Goal: Task Accomplishment & Management: Manage account settings

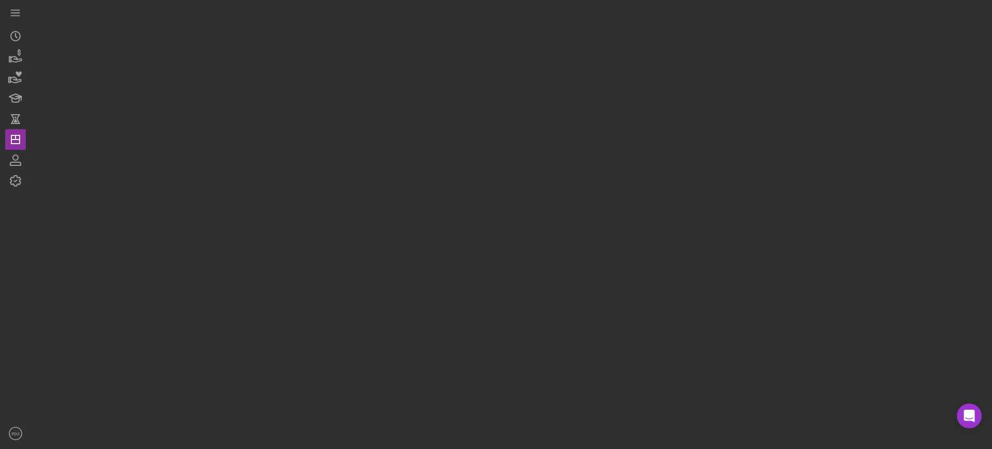
click at [250, 448] on div "Icon/Menu Icon/Dashboard Dashboard Clients Product Templates [PERSON_NAME] [PER…" at bounding box center [496, 224] width 992 height 449
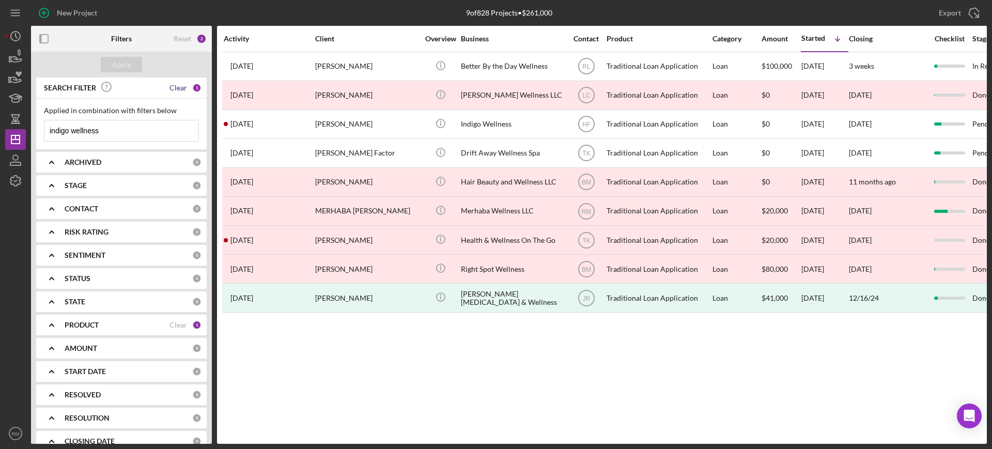
click at [180, 85] on div "Clear" at bounding box center [179, 88] width 18 height 8
click at [132, 132] on input at bounding box center [121, 130] width 154 height 21
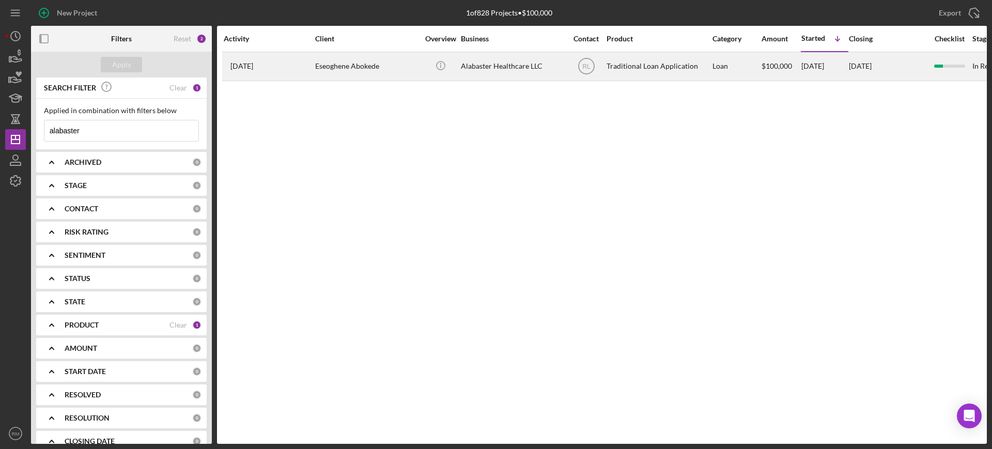
type input "alabaster"
click at [372, 54] on div "Eseoghene Abokede" at bounding box center [366, 66] width 103 height 27
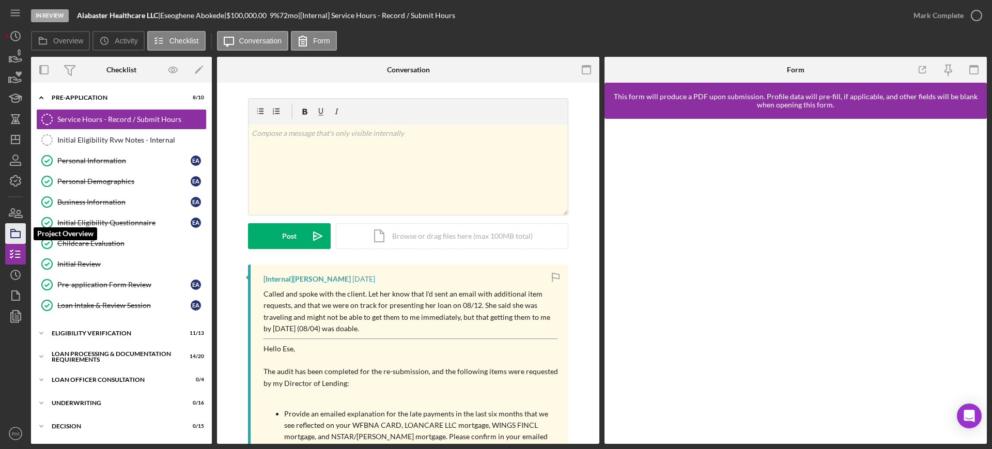
click at [6, 227] on icon "button" at bounding box center [16, 234] width 26 height 26
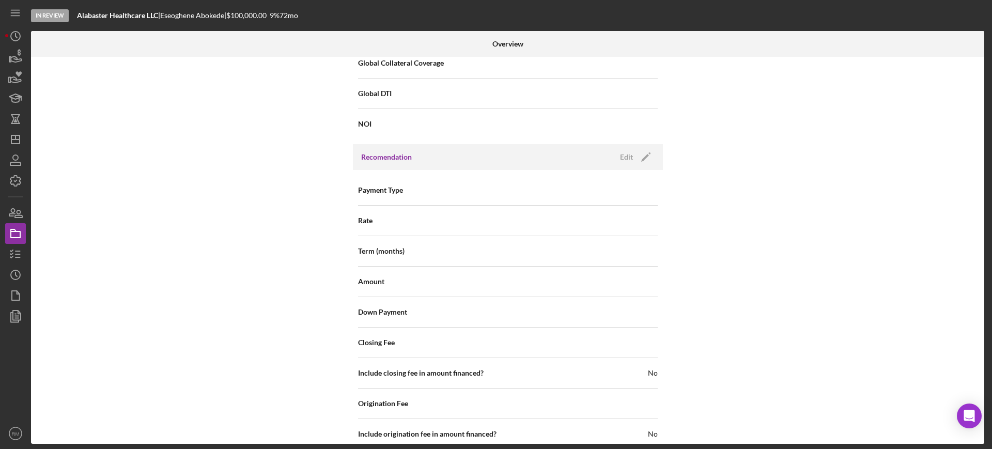
scroll to position [1159, 0]
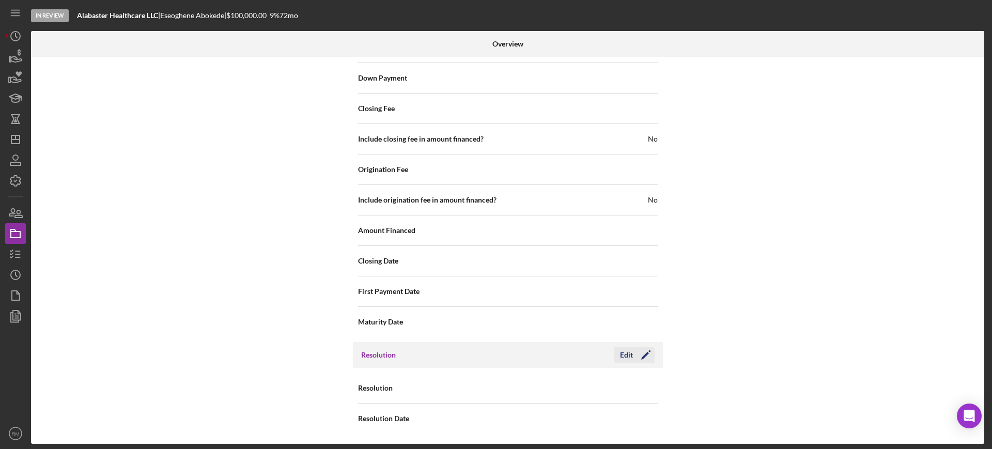
click at [616, 351] on button "Edit Icon/Edit" at bounding box center [634, 355] width 41 height 16
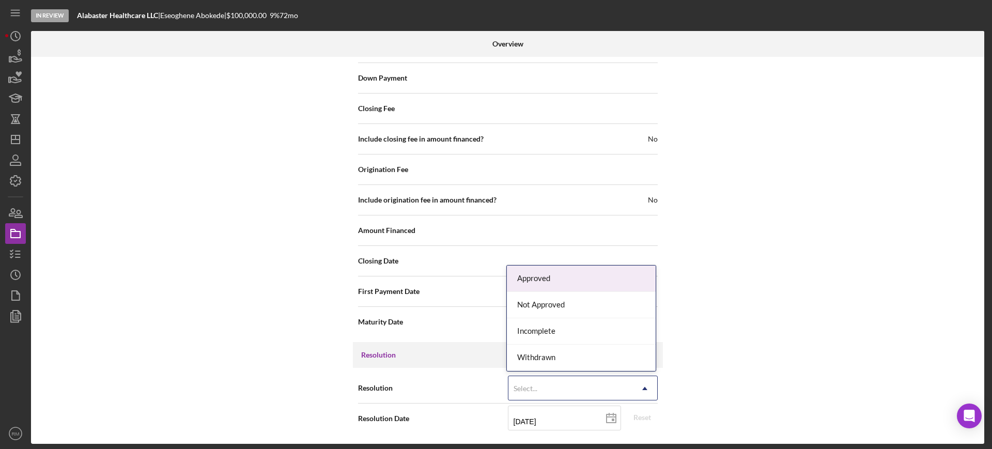
click at [557, 386] on div "Select..." at bounding box center [571, 389] width 124 height 24
click at [557, 283] on div "Approved" at bounding box center [581, 279] width 149 height 26
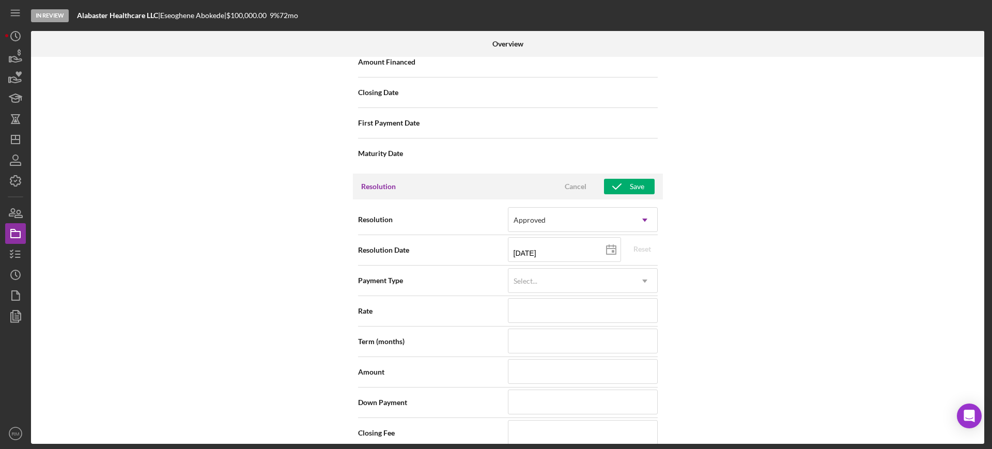
scroll to position [1347, 0]
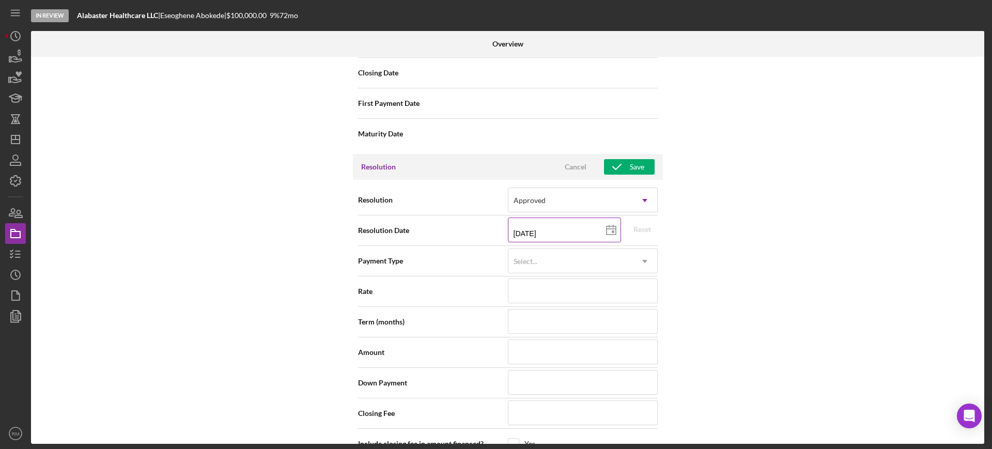
click at [609, 230] on icon at bounding box center [611, 231] width 26 height 26
type input "[DATE]"
click at [537, 346] on input at bounding box center [583, 352] width 150 height 25
type input "$1"
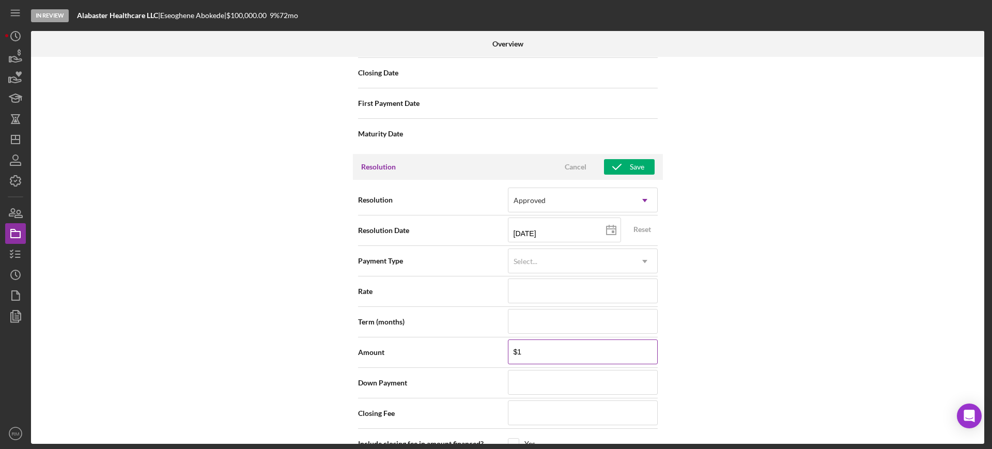
type input "$10"
type input "$100"
type input "$1,000"
type input "$10,000"
type input "$100,000"
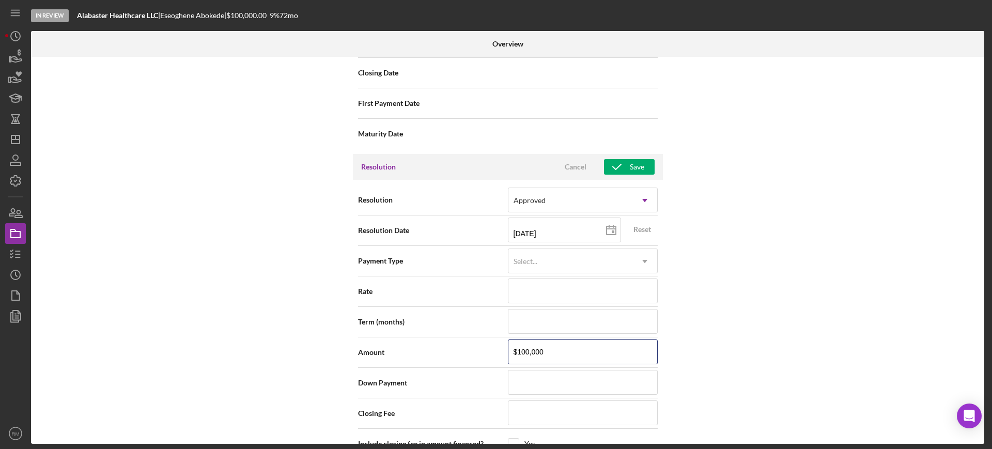
type input "$100,000"
click at [688, 341] on div "Internal Workflow Stage In Review Icon/Dropdown Arrow Archive (can unarchive la…" at bounding box center [508, 250] width 954 height 387
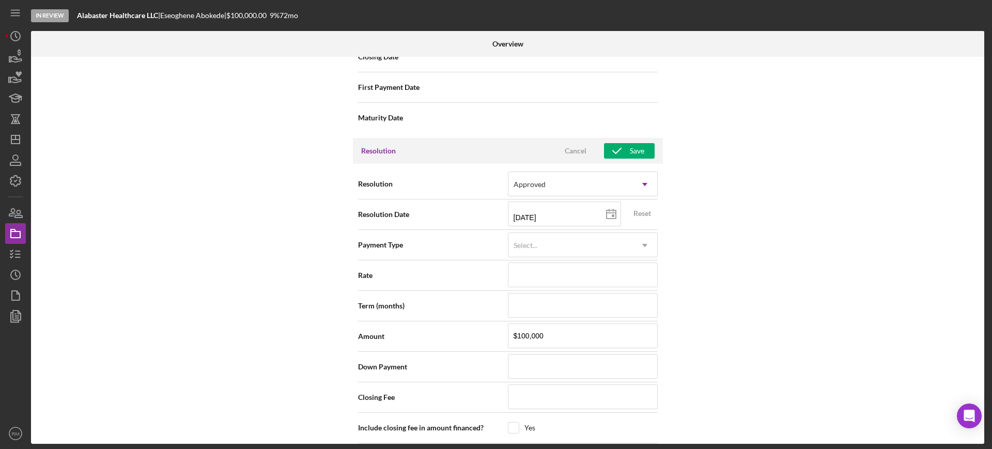
scroll to position [1332, 0]
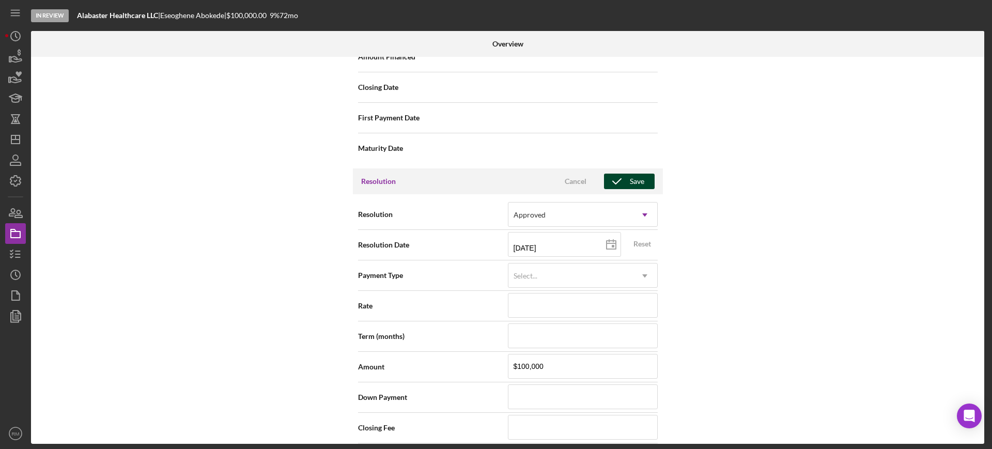
click at [630, 180] on div "Save" at bounding box center [637, 182] width 14 height 16
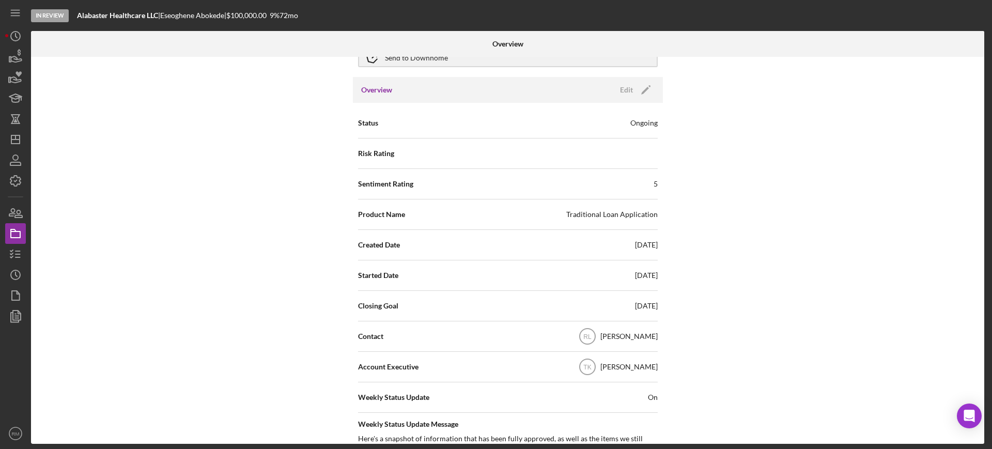
scroll to position [0, 0]
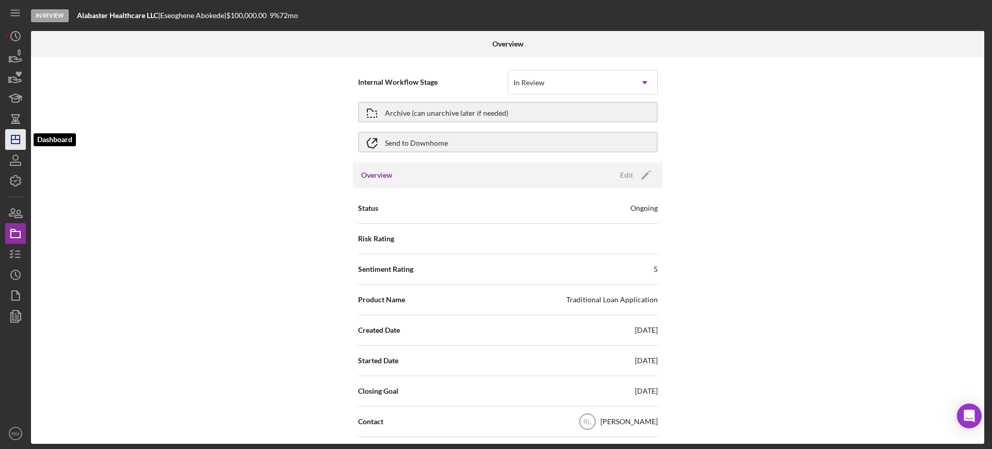
click at [12, 136] on icon "Icon/Dashboard" at bounding box center [16, 140] width 26 height 26
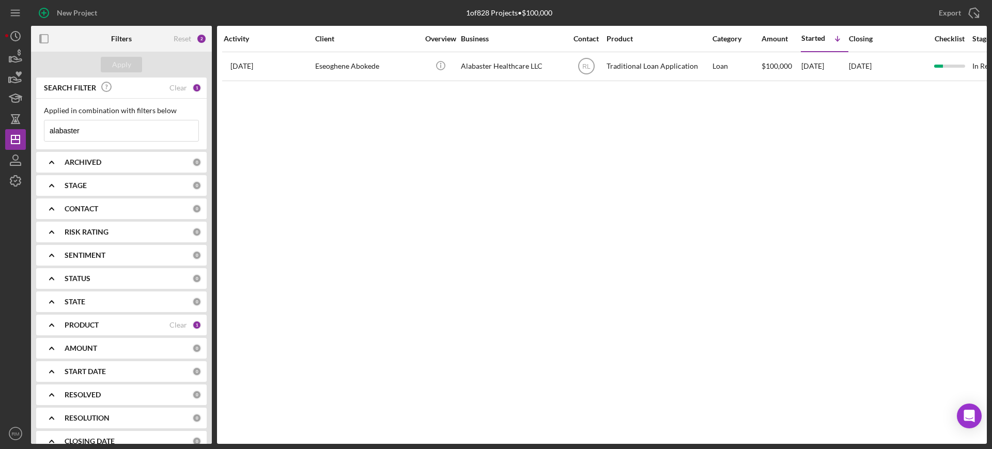
click at [98, 122] on input "alabaster" at bounding box center [121, 130] width 154 height 21
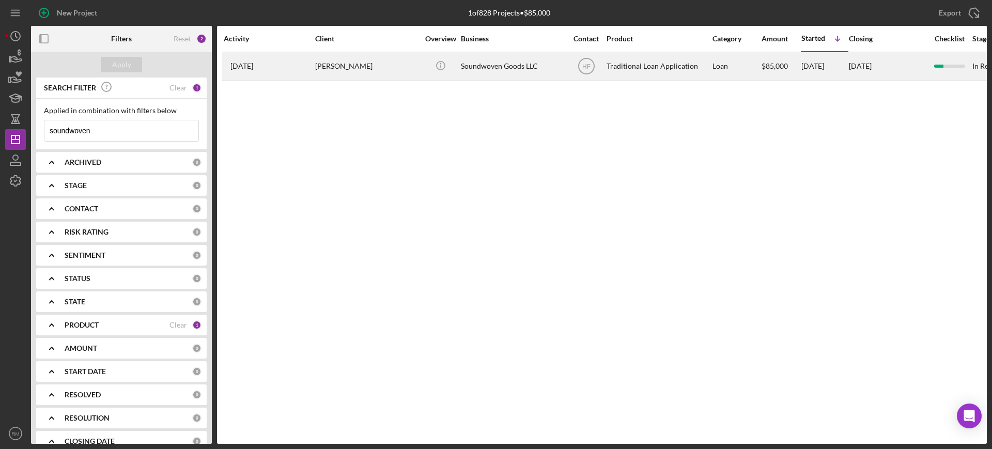
type input "soundwoven"
click at [349, 68] on div "[PERSON_NAME]" at bounding box center [366, 66] width 103 height 27
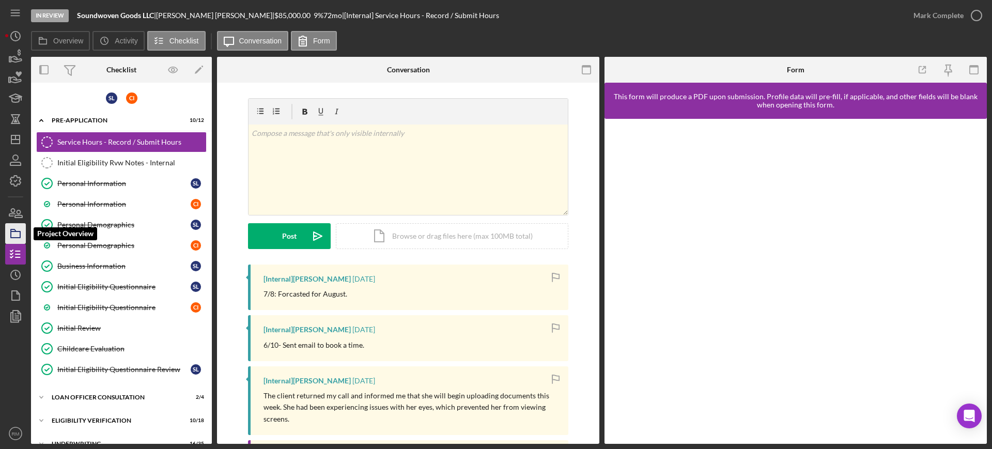
click at [11, 241] on icon "button" at bounding box center [16, 234] width 26 height 26
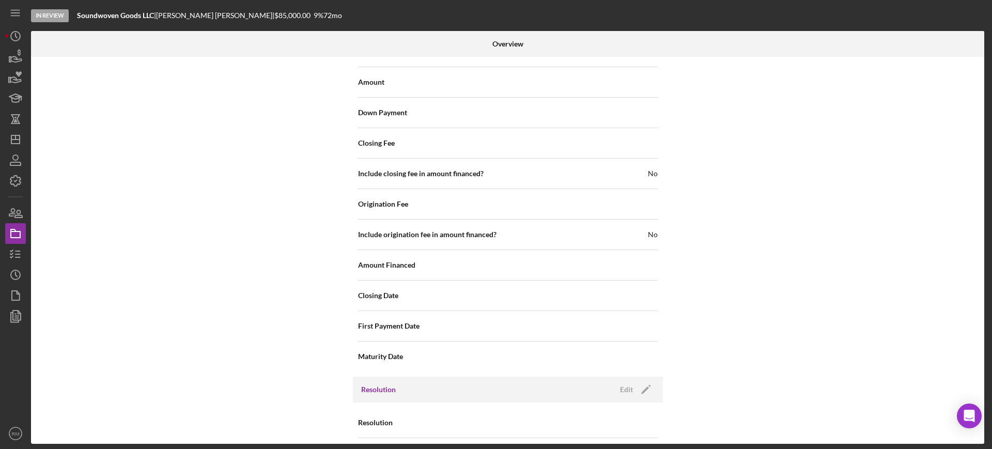
scroll to position [1030, 0]
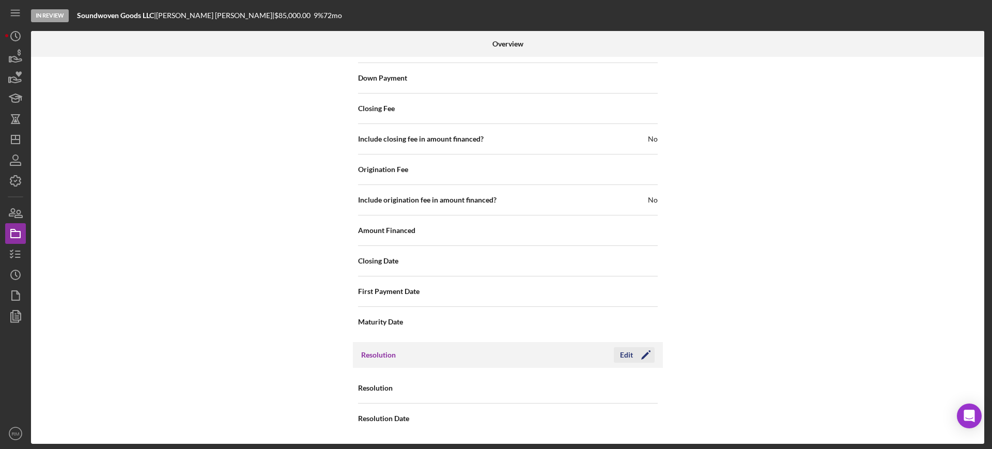
click at [625, 356] on div "Edit" at bounding box center [626, 355] width 13 height 16
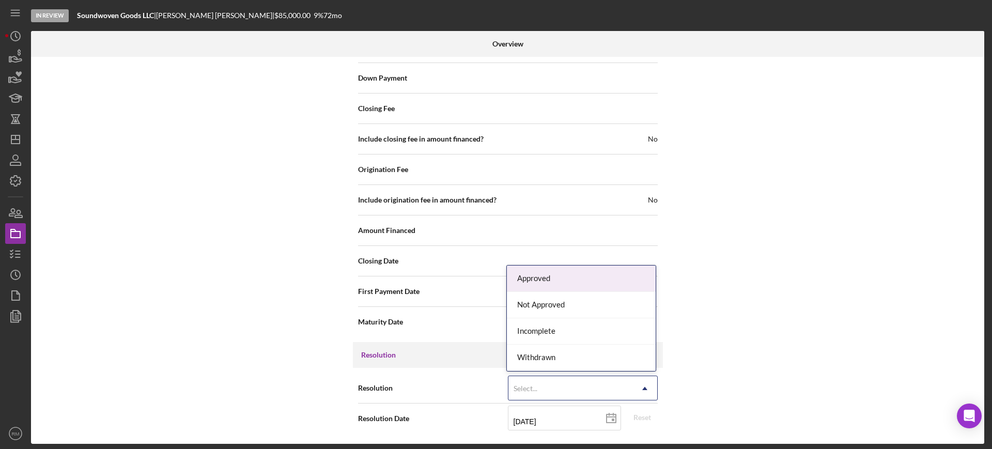
click at [564, 390] on div "Select..." at bounding box center [571, 389] width 124 height 24
click at [557, 278] on div "Approved" at bounding box center [581, 279] width 149 height 26
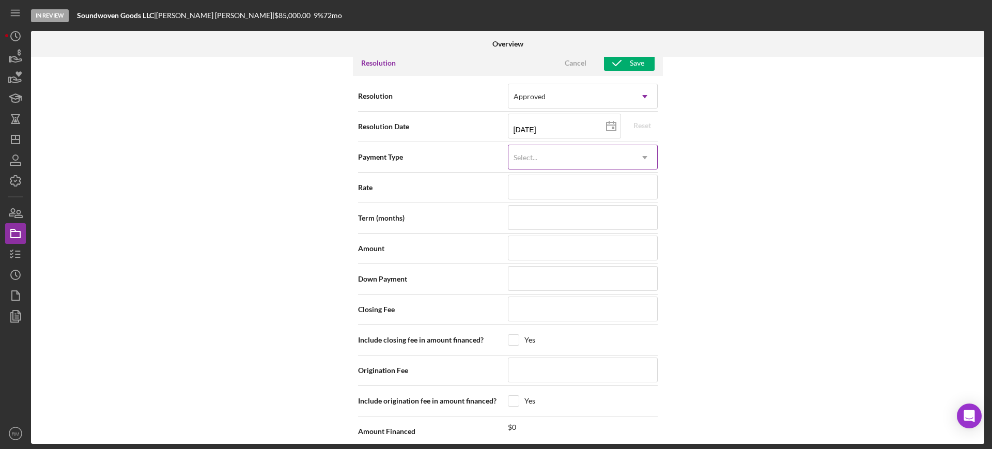
scroll to position [1325, 0]
click at [611, 123] on icon at bounding box center [611, 124] width 26 height 26
type input "[DATE]"
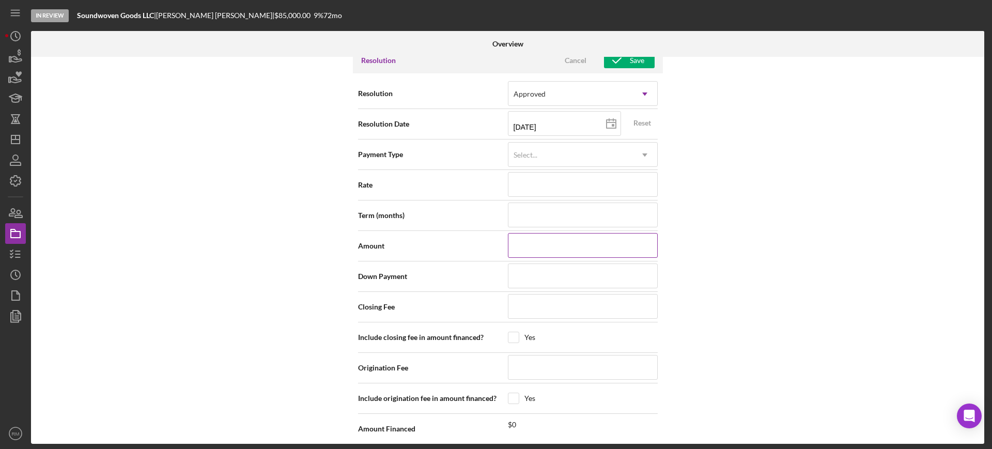
click at [545, 241] on input at bounding box center [583, 245] width 150 height 25
type input "$8"
type input "$85"
type input "$850"
type input "$8,500"
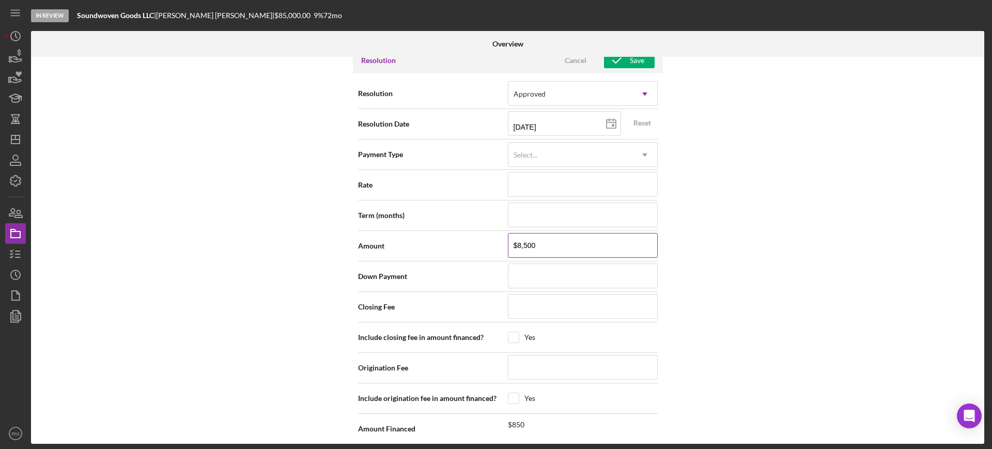
type input "$85,000"
click at [631, 67] on div "Save" at bounding box center [637, 61] width 14 height 16
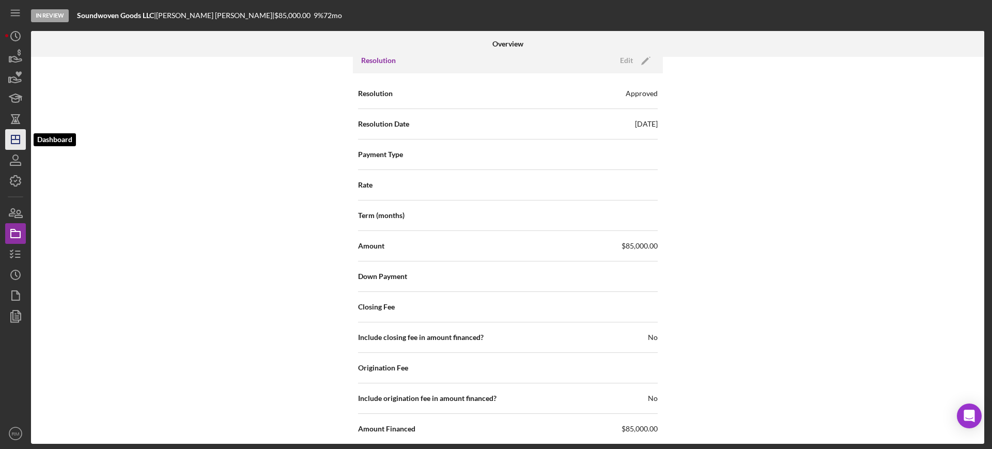
click at [20, 141] on polygon "button" at bounding box center [15, 139] width 8 height 8
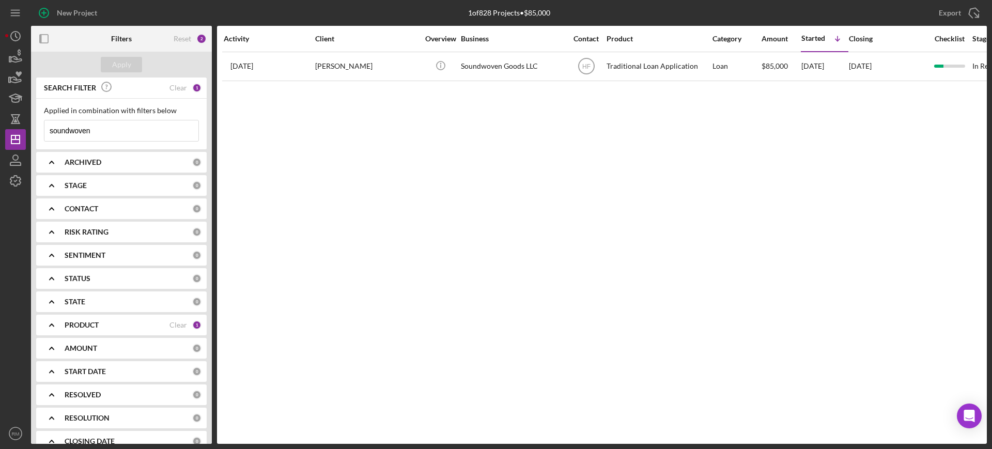
click at [145, 131] on input "soundwoven" at bounding box center [121, 130] width 154 height 21
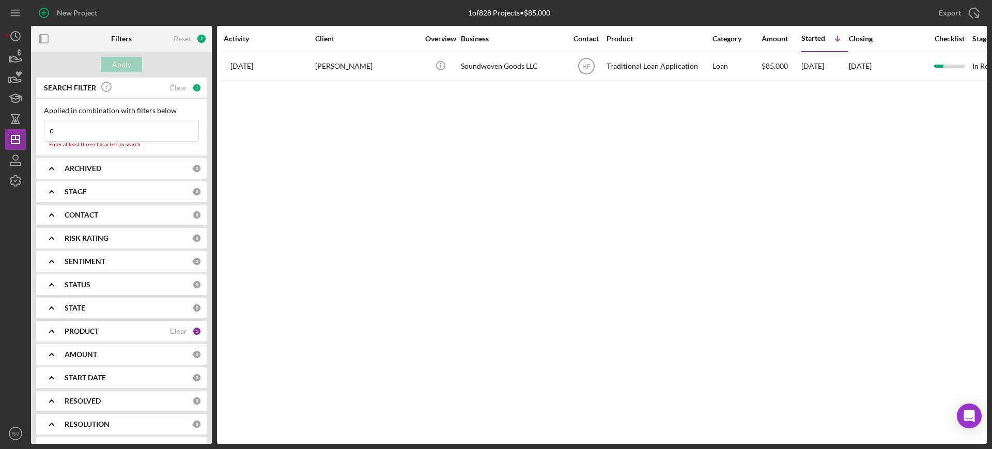
click at [145, 131] on input "e" at bounding box center [121, 130] width 154 height 21
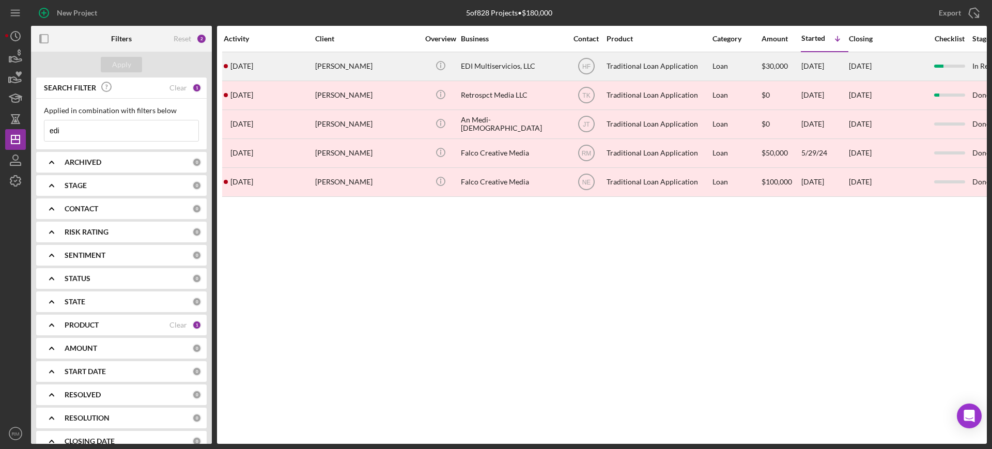
type input "edi"
click at [340, 61] on div "[PERSON_NAME]" at bounding box center [366, 66] width 103 height 27
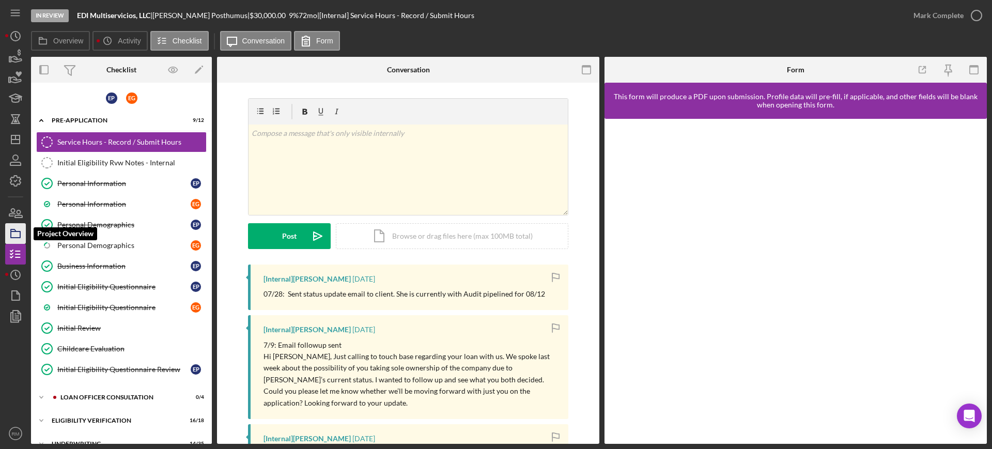
click at [18, 229] on icon "button" at bounding box center [16, 234] width 26 height 26
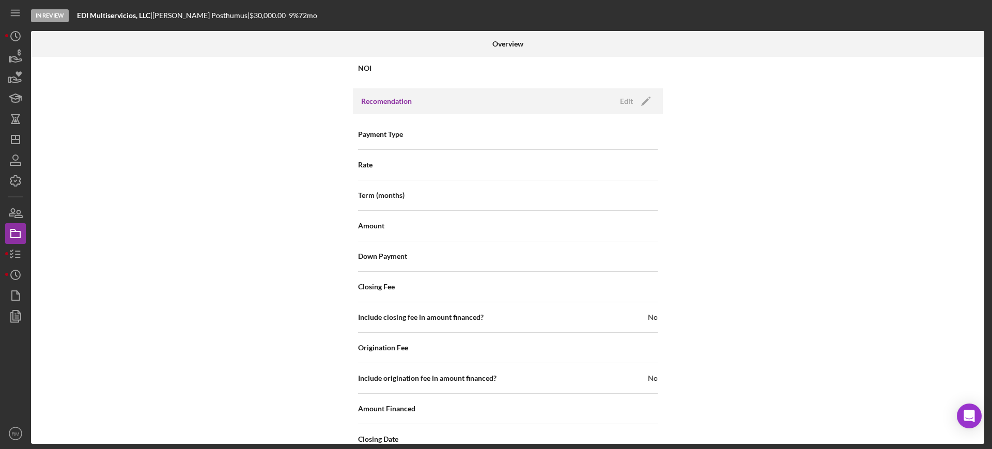
scroll to position [1030, 0]
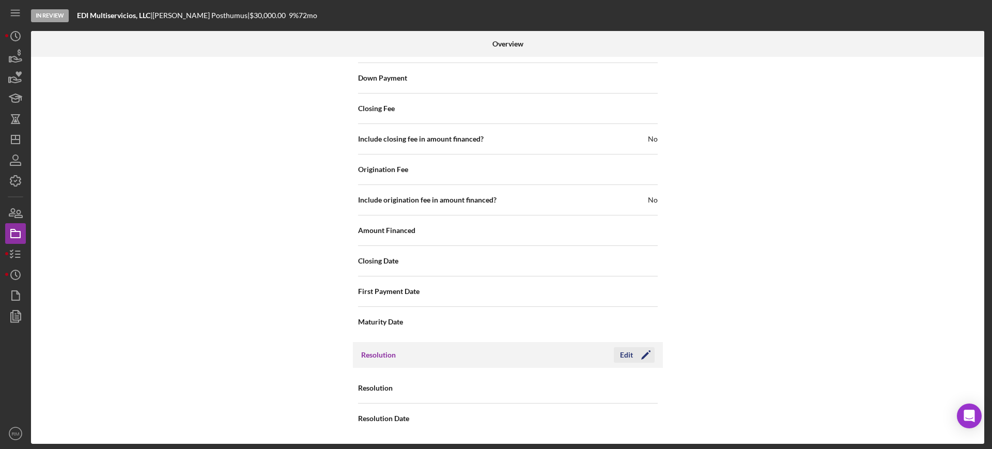
click at [626, 358] on div "Edit" at bounding box center [626, 355] width 13 height 16
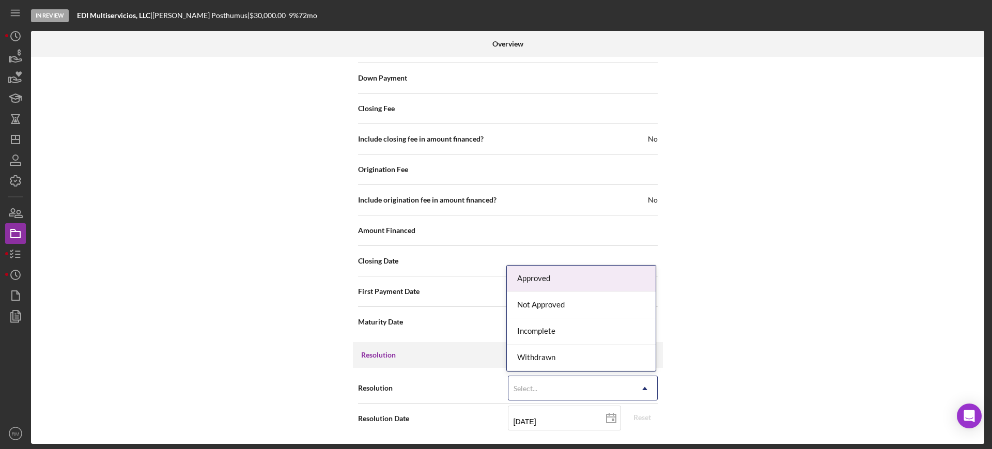
click at [607, 390] on div "Select..." at bounding box center [571, 389] width 124 height 24
click at [585, 282] on div "Approved" at bounding box center [581, 279] width 149 height 26
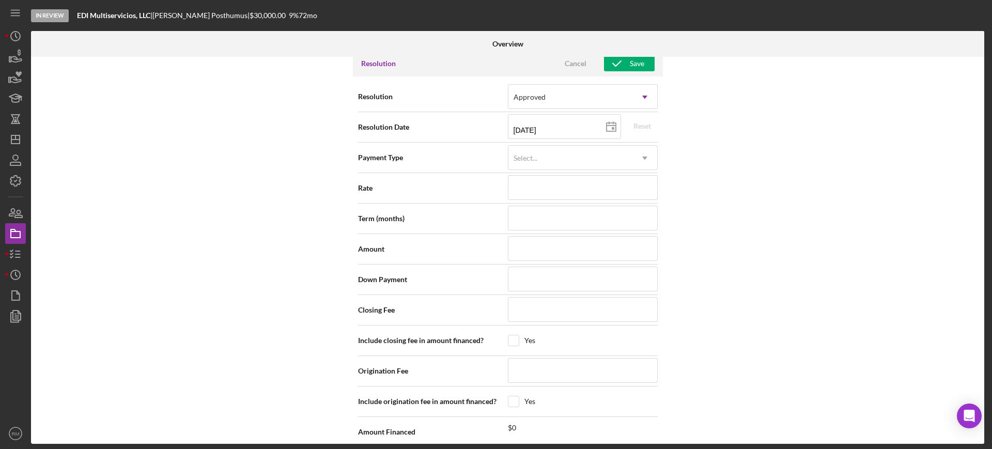
scroll to position [1323, 0]
click at [610, 124] on icon at bounding box center [611, 126] width 26 height 26
type input "[DATE]"
click at [598, 244] on input at bounding box center [583, 247] width 150 height 25
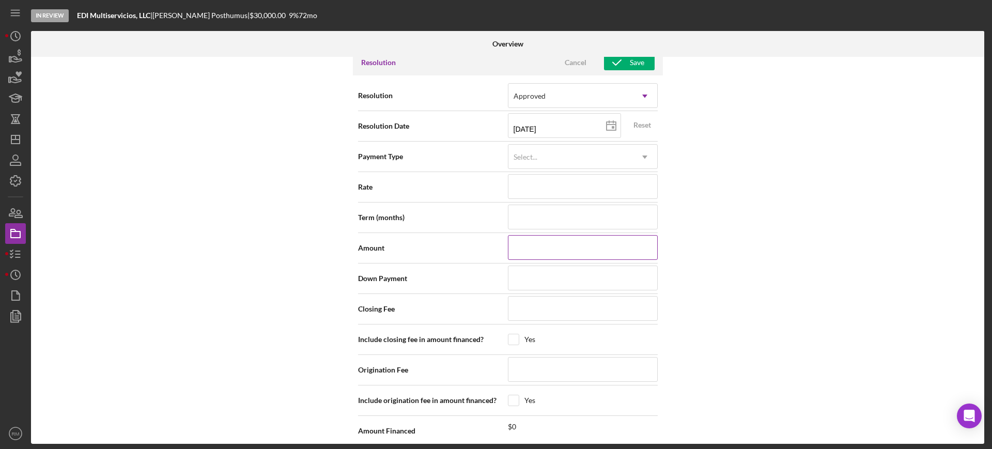
type input "$3"
type input "$30"
type input "$300"
type input "$3,000"
type input "$30,000"
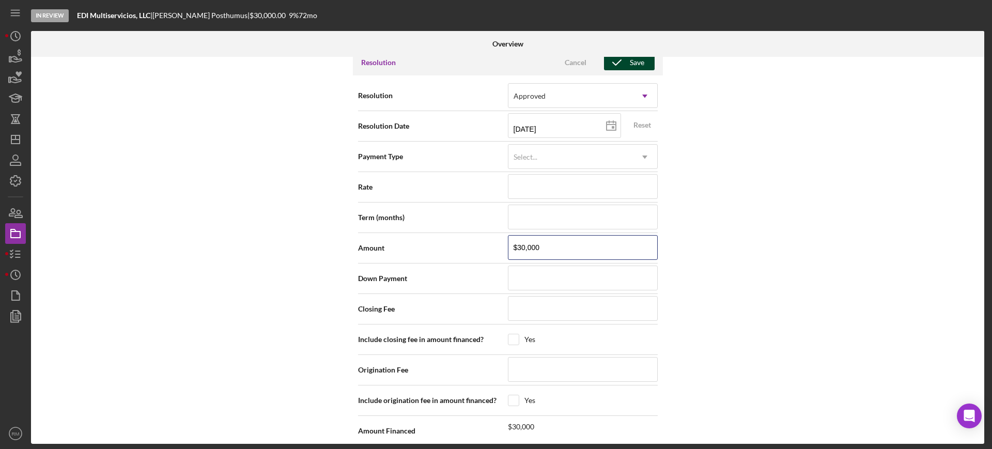
type input "$30,000"
click at [613, 65] on icon "button" at bounding box center [617, 63] width 26 height 26
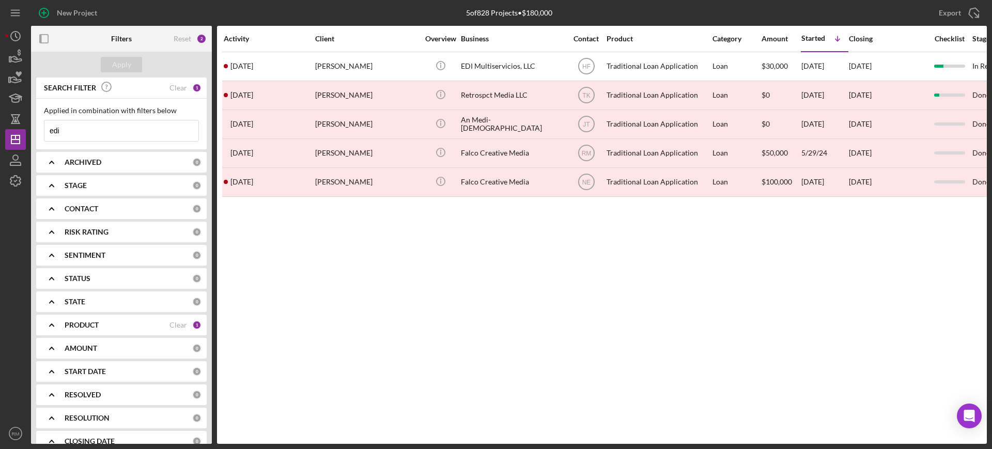
click at [142, 133] on input "edi" at bounding box center [121, 130] width 154 height 21
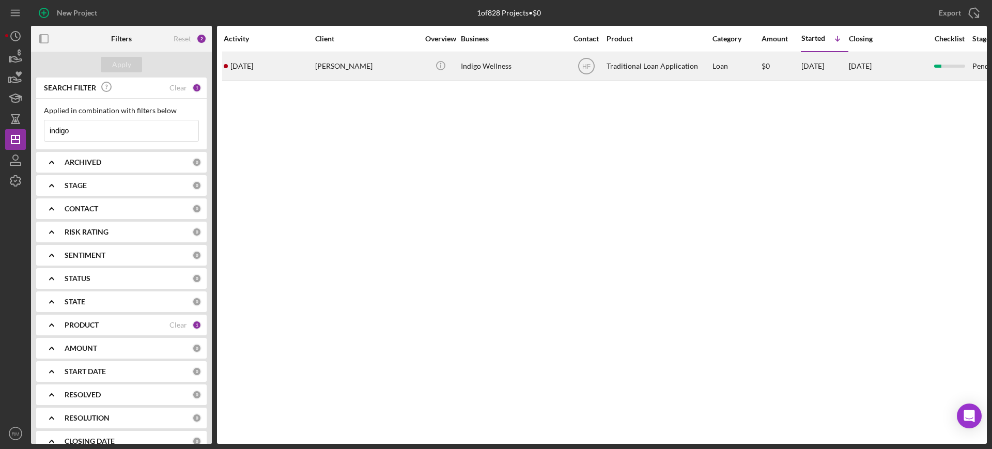
type input "indigo"
click at [360, 75] on div "[PERSON_NAME]" at bounding box center [366, 66] width 103 height 27
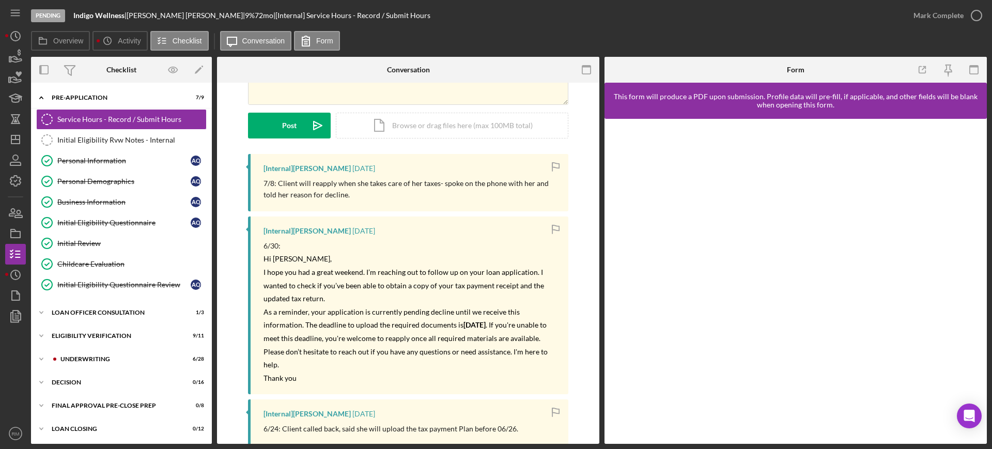
scroll to position [115, 0]
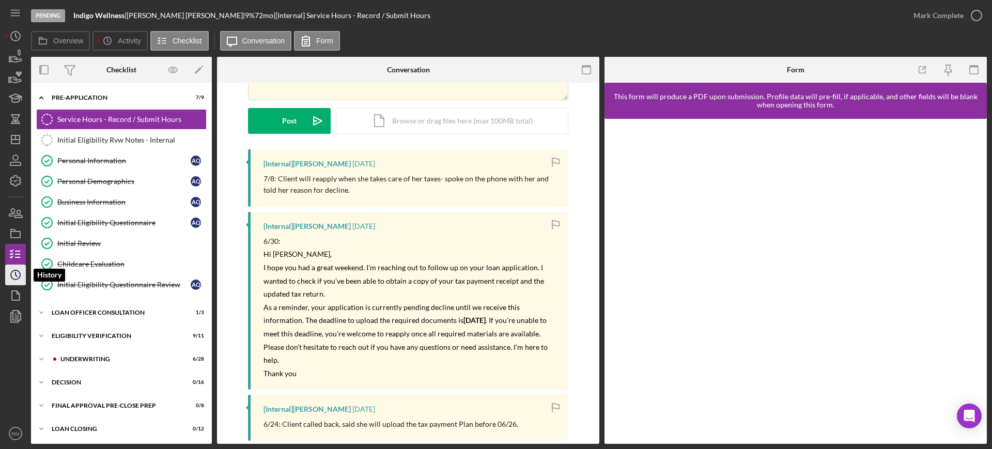
click at [17, 270] on circle "button" at bounding box center [15, 274] width 9 height 9
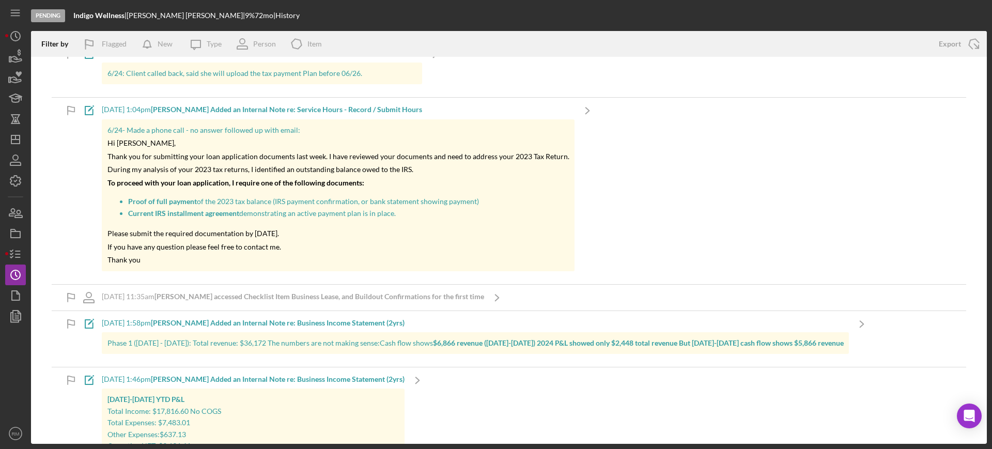
scroll to position [255, 0]
